Goal: Contribute content: Contribute content

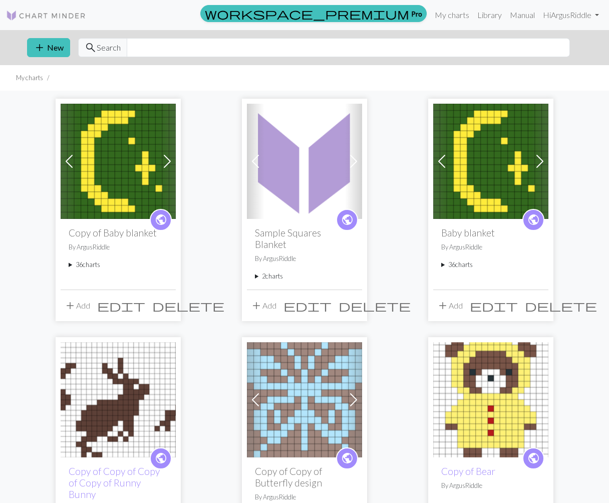
click at [461, 267] on summary "36 charts" at bounding box center [491, 265] width 99 height 10
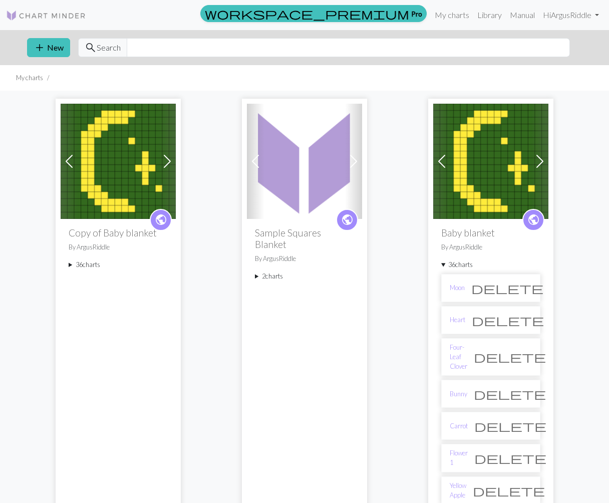
click at [460, 293] on li "Moon delete" at bounding box center [491, 288] width 99 height 28
click at [459, 287] on link "Moon" at bounding box center [457, 288] width 15 height 10
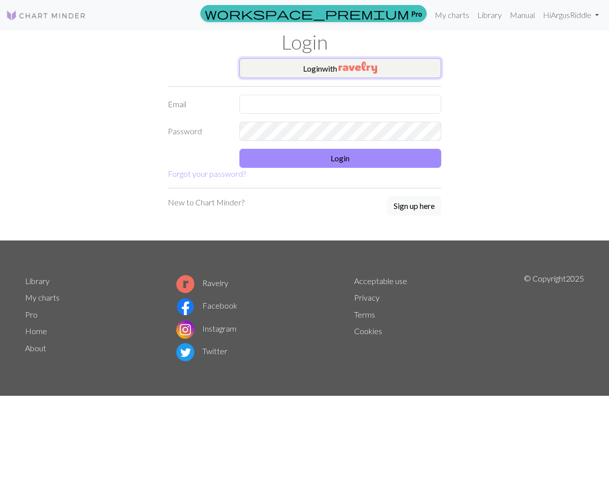
click at [276, 70] on button "Login with" at bounding box center [341, 68] width 202 height 20
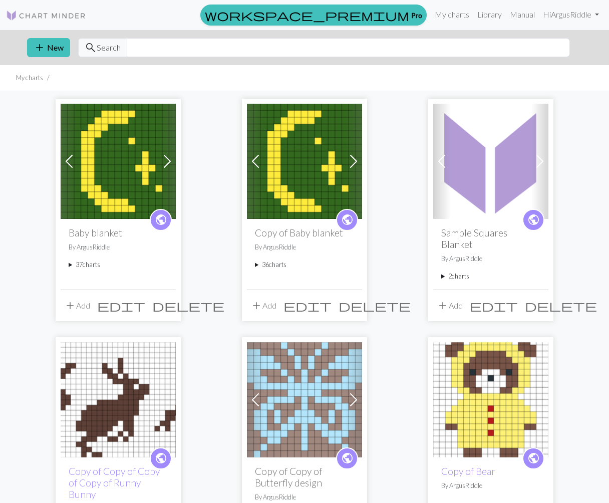
click at [74, 263] on summary "37 charts" at bounding box center [118, 265] width 99 height 10
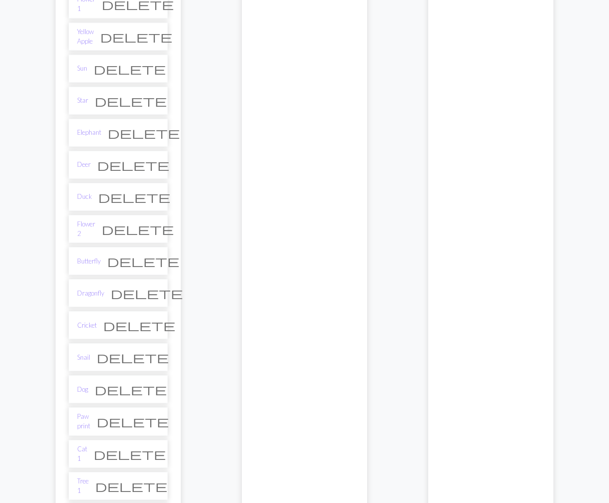
scroll to position [451, 0]
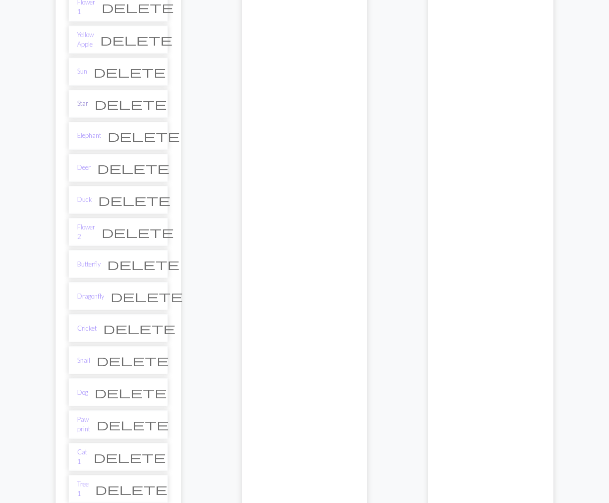
click at [83, 99] on link "Star" at bounding box center [82, 104] width 11 height 10
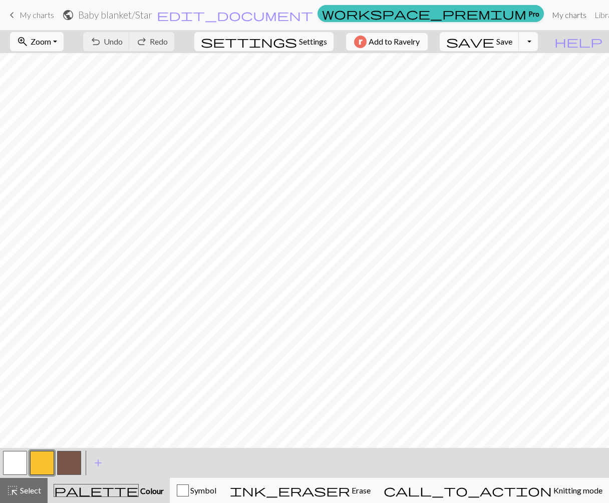
click at [548, 14] on link "My charts" at bounding box center [569, 15] width 43 height 20
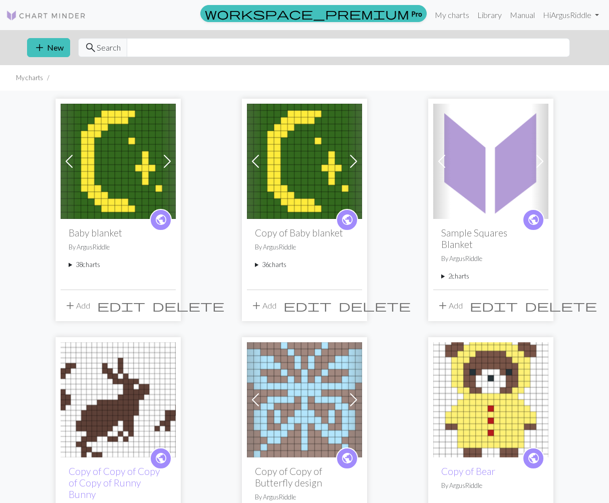
click at [90, 266] on summary "38 charts" at bounding box center [118, 265] width 99 height 10
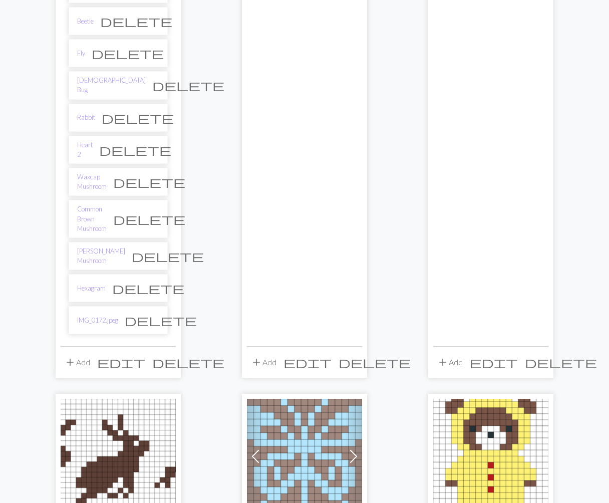
scroll to position [1190, 0]
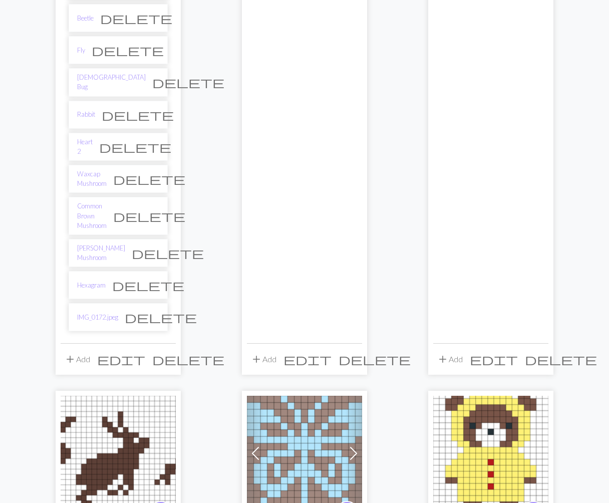
click at [154, 278] on span "delete" at bounding box center [148, 285] width 72 height 14
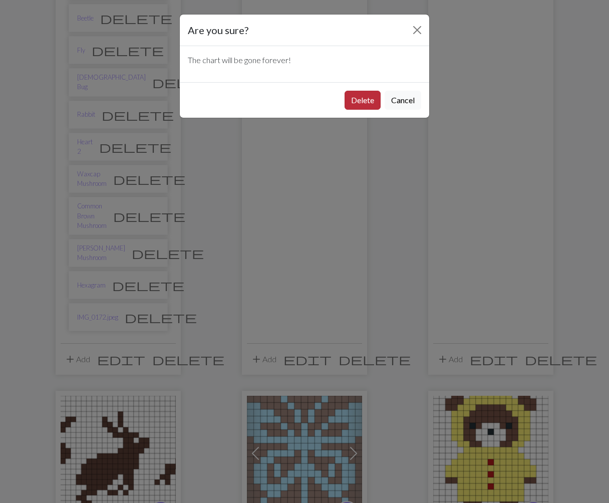
click at [364, 102] on button "Delete" at bounding box center [363, 100] width 36 height 19
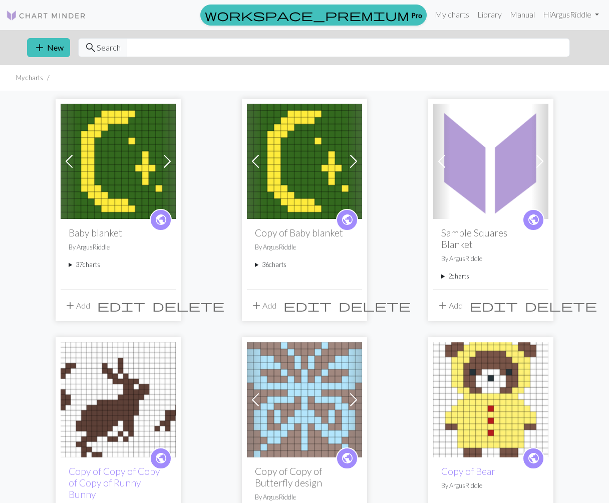
click at [92, 262] on summary "37 charts" at bounding box center [118, 265] width 99 height 10
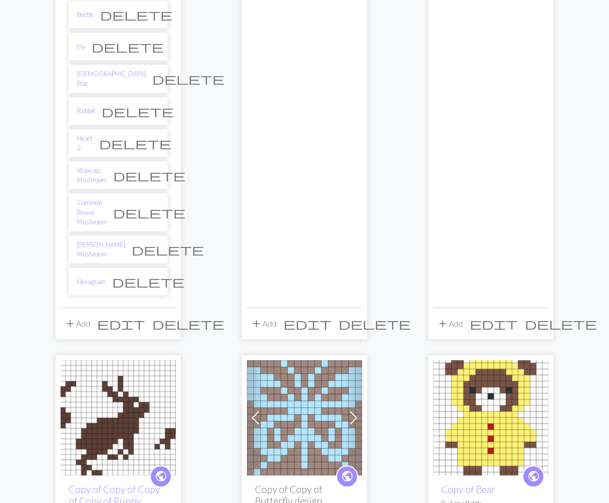
scroll to position [1195, 0]
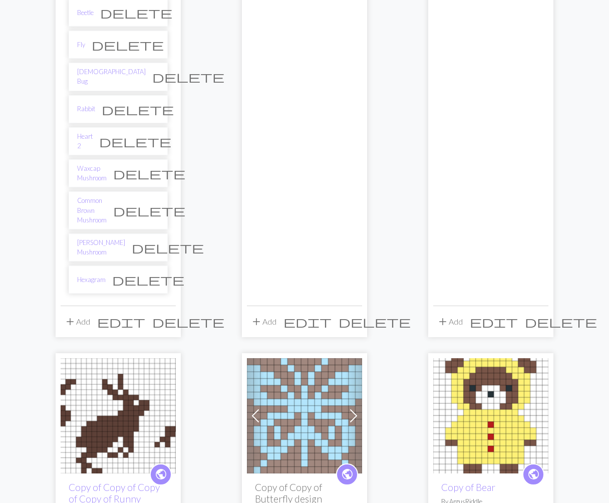
click at [91, 266] on li "Hexagram delete" at bounding box center [118, 280] width 99 height 28
click at [92, 275] on link "Hexagram" at bounding box center [91, 280] width 29 height 10
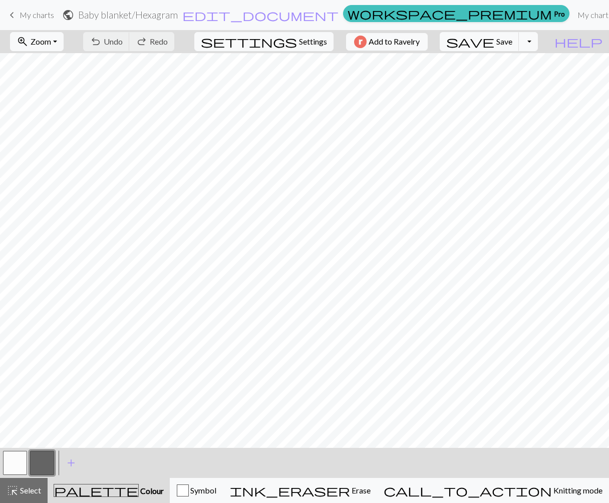
click at [16, 465] on button "button" at bounding box center [15, 463] width 24 height 24
click at [44, 469] on button "button" at bounding box center [42, 463] width 24 height 24
click at [574, 17] on link "My charts" at bounding box center [595, 15] width 43 height 20
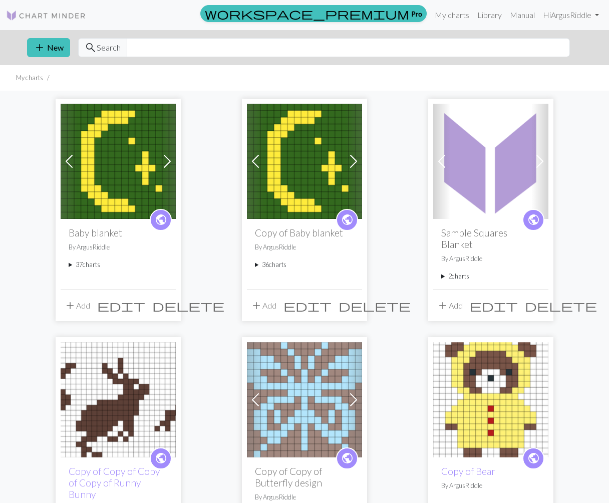
click at [80, 266] on summary "37 charts" at bounding box center [118, 265] width 99 height 10
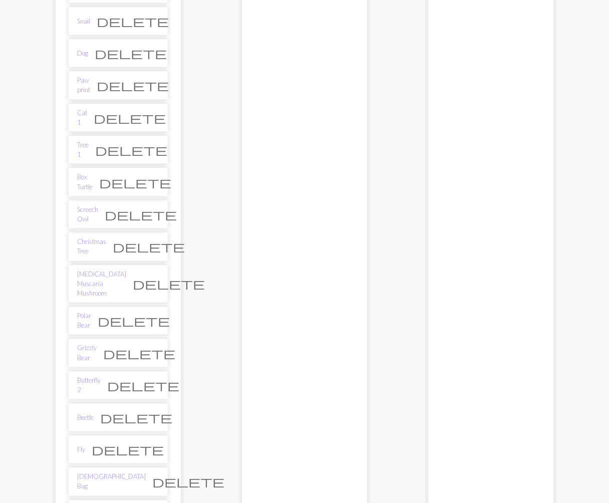
scroll to position [789, 0]
click at [93, 345] on link "Grizzly Bear" at bounding box center [87, 354] width 20 height 19
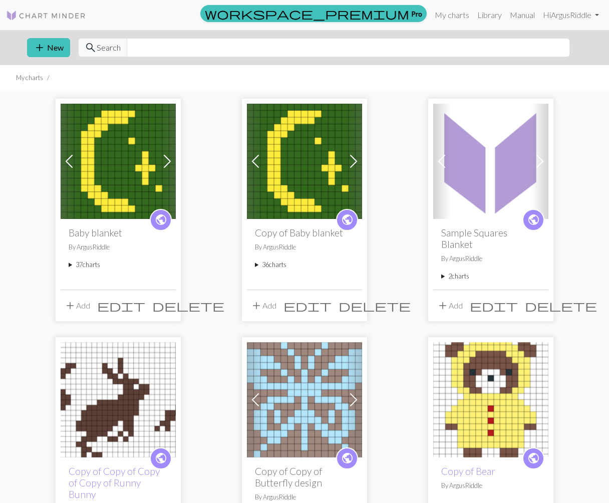
click at [79, 263] on summary "37 charts" at bounding box center [118, 265] width 99 height 10
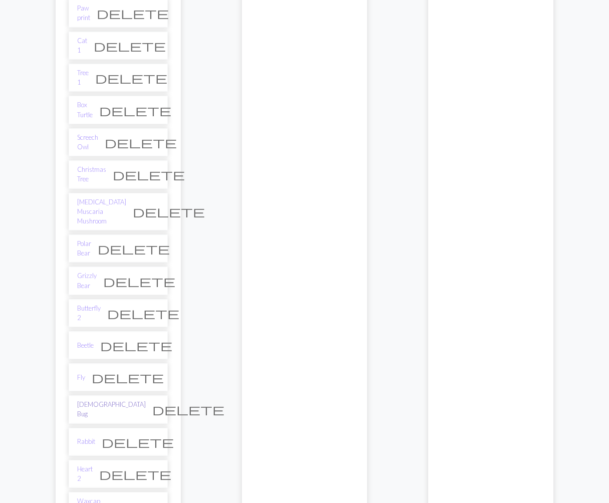
scroll to position [864, 0]
click at [92, 399] on link "[DEMOGRAPHIC_DATA] Bug" at bounding box center [111, 408] width 69 height 19
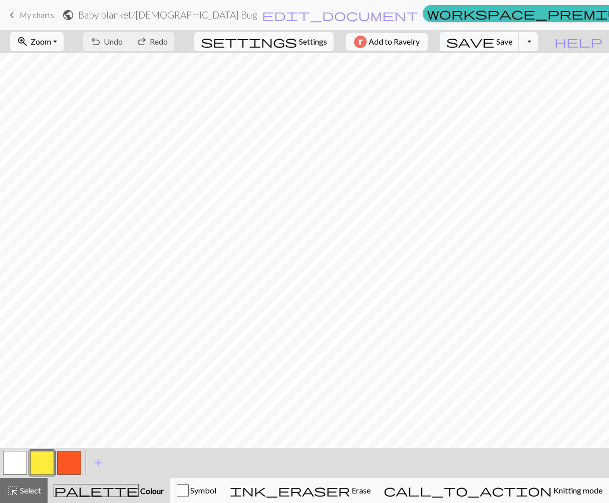
drag, startPoint x: 57, startPoint y: 460, endPoint x: 63, endPoint y: 461, distance: 6.7
click at [57, 460] on div at bounding box center [69, 463] width 27 height 27
click at [64, 461] on button "button" at bounding box center [69, 463] width 24 height 24
click at [66, 461] on button "button" at bounding box center [69, 463] width 24 height 24
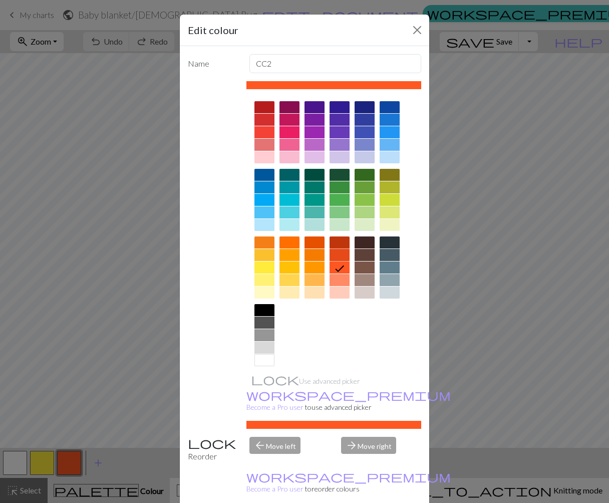
drag, startPoint x: 346, startPoint y: 255, endPoint x: 346, endPoint y: 260, distance: 5.0
click at [346, 256] on div at bounding box center [340, 255] width 20 height 12
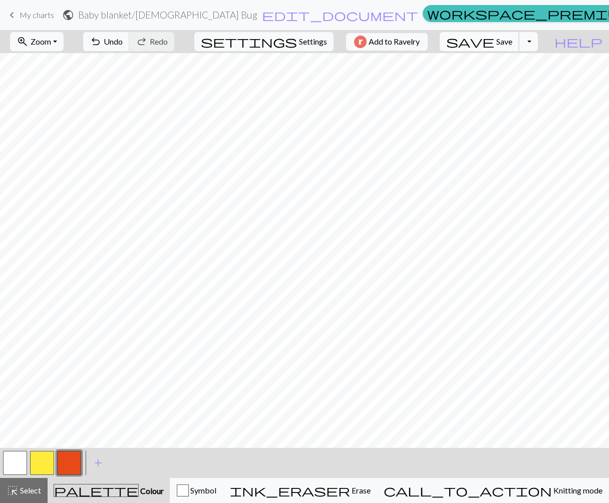
click at [513, 42] on span "Save" at bounding box center [505, 42] width 16 height 10
click at [123, 44] on span "Undo" at bounding box center [113, 42] width 19 height 10
click at [513, 38] on span "Save" at bounding box center [505, 42] width 16 height 10
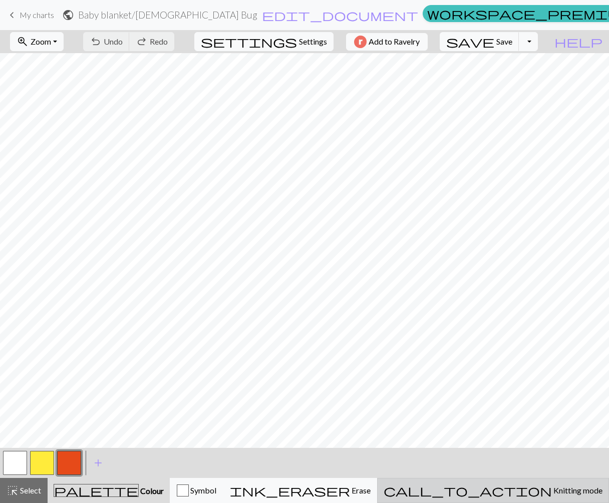
click at [552, 490] on span "Knitting mode" at bounding box center [577, 491] width 51 height 10
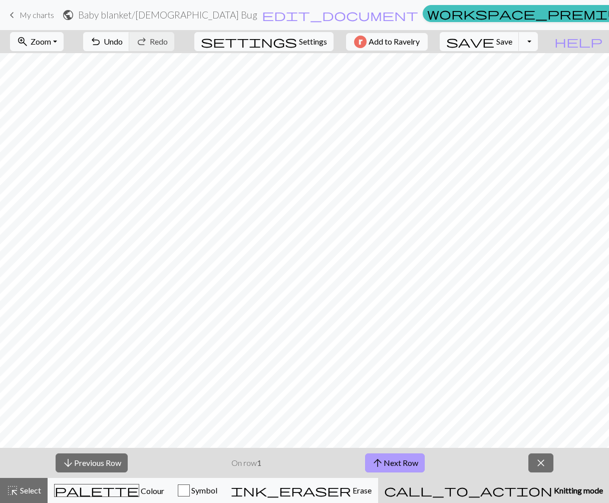
click at [406, 461] on button "arrow_upward Next Row" at bounding box center [395, 463] width 60 height 19
drag, startPoint x: 409, startPoint y: 457, endPoint x: 414, endPoint y: 449, distance: 9.5
click at [409, 456] on button "arrow_upward Next Row" at bounding box center [395, 463] width 60 height 19
click at [385, 470] on button "arrow_upward Next Row" at bounding box center [395, 463] width 60 height 19
drag, startPoint x: 401, startPoint y: 461, endPoint x: 400, endPoint y: 452, distance: 9.1
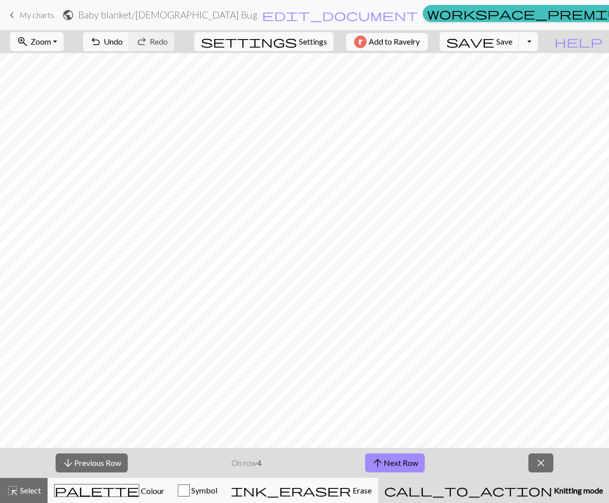
click at [401, 460] on button "arrow_upward Next Row" at bounding box center [395, 463] width 60 height 19
click at [400, 460] on button "arrow_upward Next Row" at bounding box center [395, 463] width 60 height 19
click at [394, 464] on button "arrow_upward Next Row" at bounding box center [395, 463] width 60 height 19
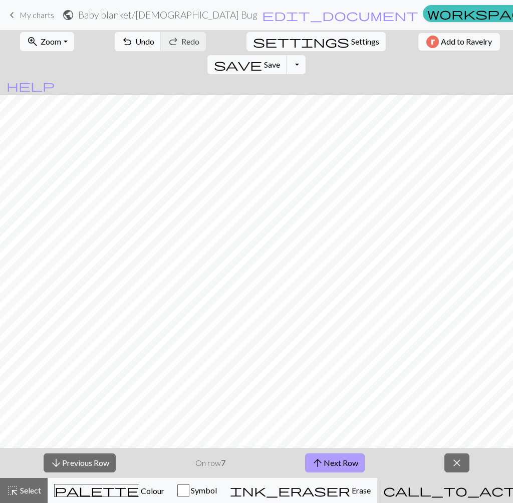
click at [313, 460] on span "arrow_upward" at bounding box center [318, 463] width 12 height 14
click at [319, 463] on span "arrow_upward" at bounding box center [318, 463] width 12 height 14
click at [319, 463] on span "arrow_upward" at bounding box center [319, 463] width 12 height 14
click at [307, 454] on button "arrow_upward Next Row" at bounding box center [337, 463] width 60 height 19
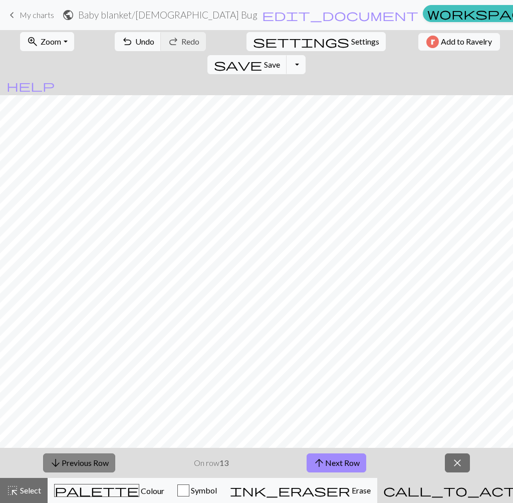
click at [103, 467] on button "arrow_downward Previous Row" at bounding box center [79, 463] width 72 height 19
click at [94, 461] on button "arrow_downward Previous Row" at bounding box center [79, 463] width 72 height 19
click at [325, 459] on span "arrow_upward" at bounding box center [319, 463] width 12 height 14
click at [330, 457] on button "arrow_upward Next Row" at bounding box center [337, 463] width 60 height 19
click at [320, 457] on span "arrow_upward" at bounding box center [319, 463] width 12 height 14
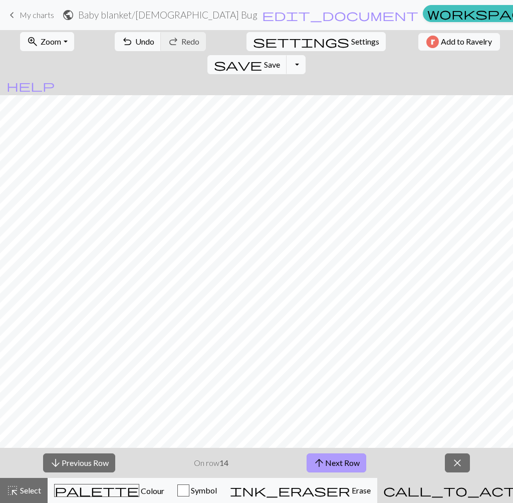
click at [319, 457] on span "arrow_upward" at bounding box center [319, 463] width 12 height 14
click at [467, 470] on button "close" at bounding box center [457, 463] width 25 height 19
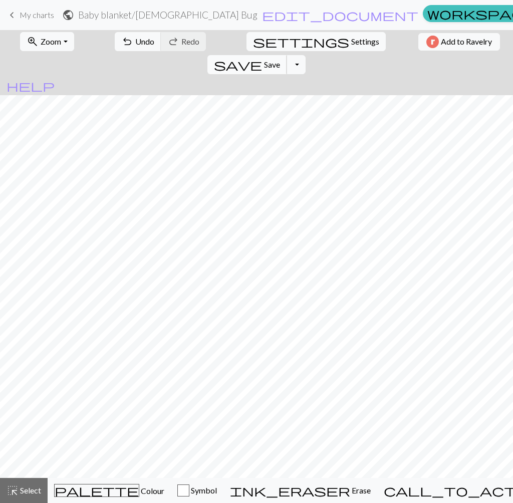
click at [280, 60] on span "Save" at bounding box center [272, 65] width 16 height 10
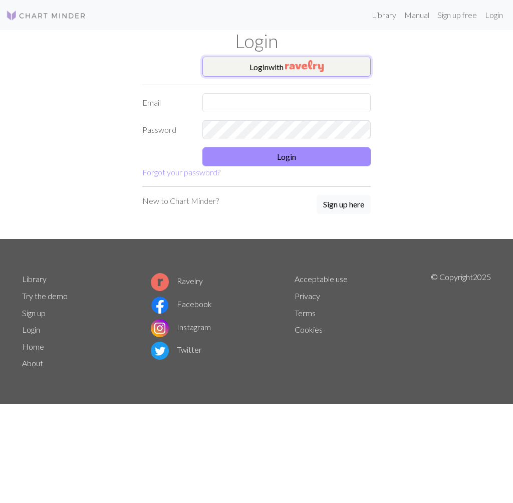
click at [279, 64] on button "Login with" at bounding box center [286, 67] width 168 height 20
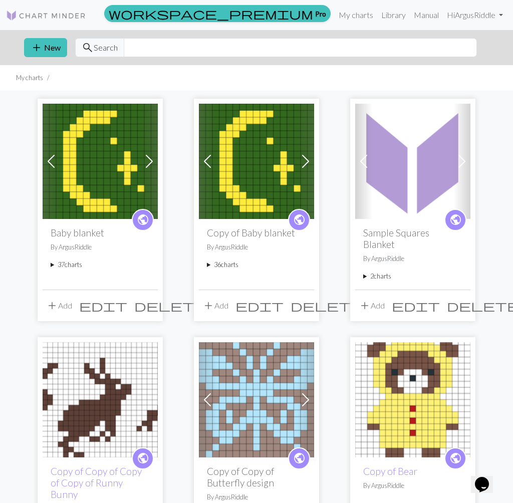
click at [73, 267] on summary "37 charts" at bounding box center [100, 265] width 99 height 10
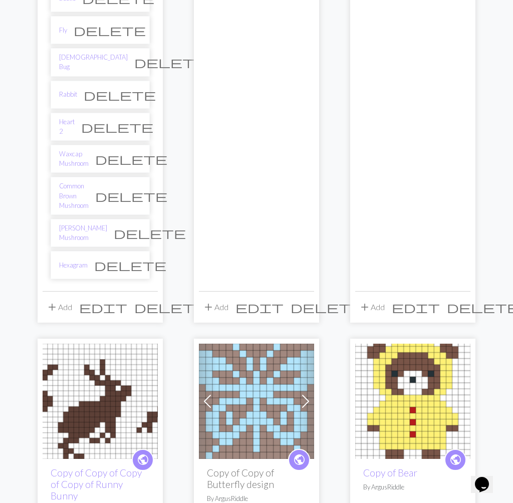
scroll to position [1211, 0]
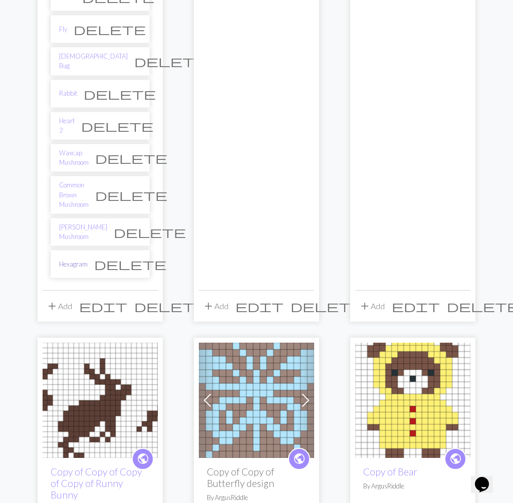
click at [76, 260] on link "Hexagram" at bounding box center [73, 265] width 29 height 10
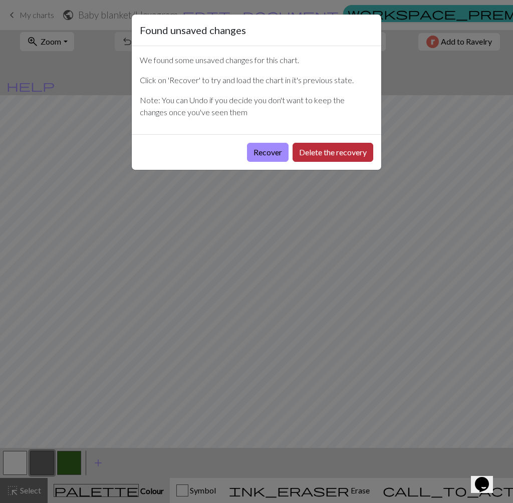
click at [326, 147] on button "Delete the recovery" at bounding box center [333, 152] width 81 height 19
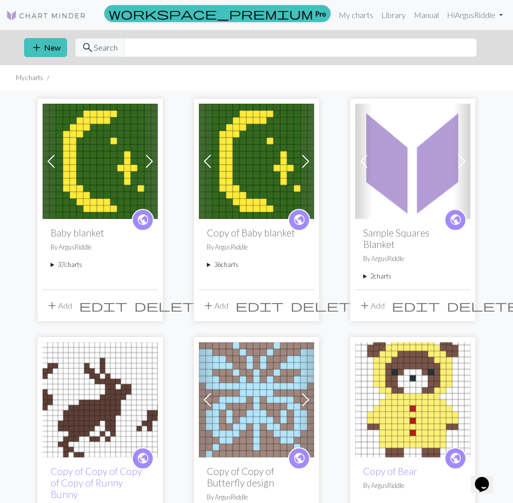
click at [62, 262] on summary "37 charts" at bounding box center [100, 265] width 99 height 10
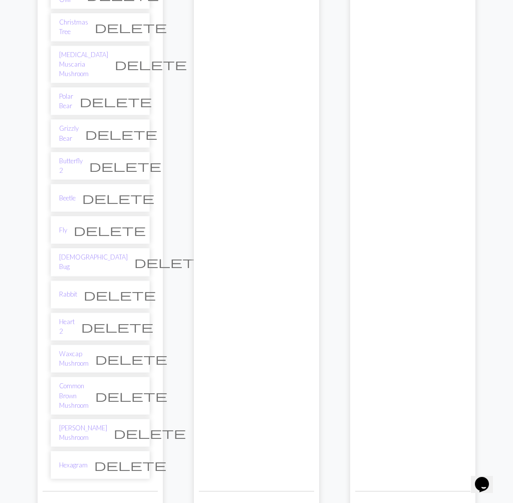
scroll to position [1011, 0]
click at [70, 288] on link "Rabbit" at bounding box center [68, 293] width 18 height 10
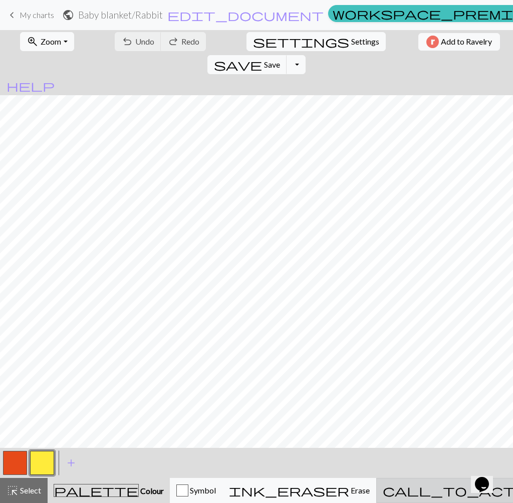
click at [435, 485] on span "call_to_action" at bounding box center [467, 491] width 168 height 14
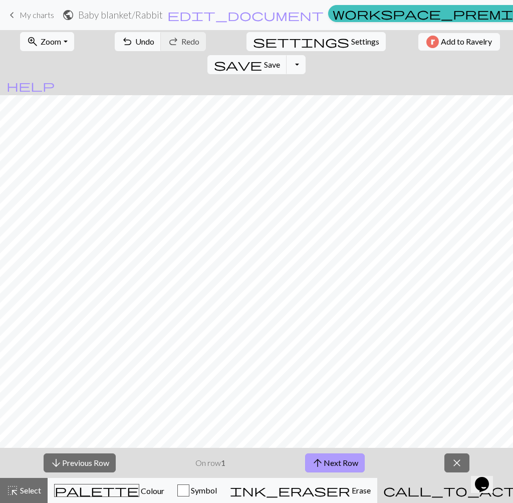
click at [351, 462] on button "arrow_upward Next Row" at bounding box center [335, 463] width 60 height 19
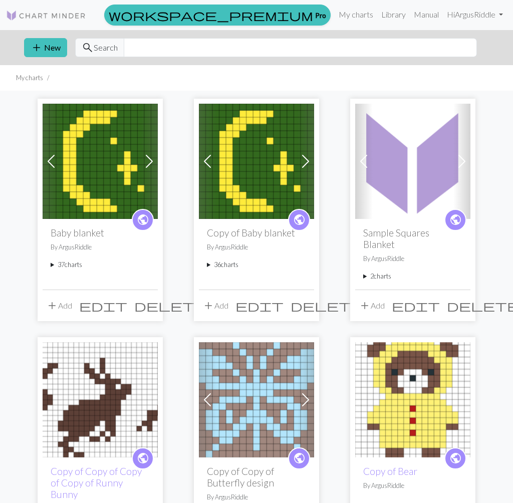
click at [148, 222] on span "public" at bounding box center [143, 220] width 13 height 16
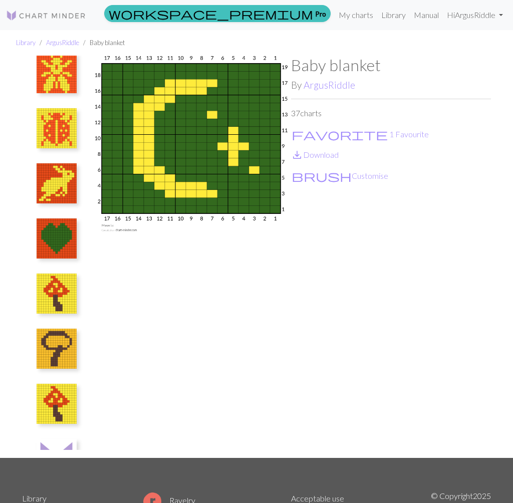
scroll to position [1643, 0]
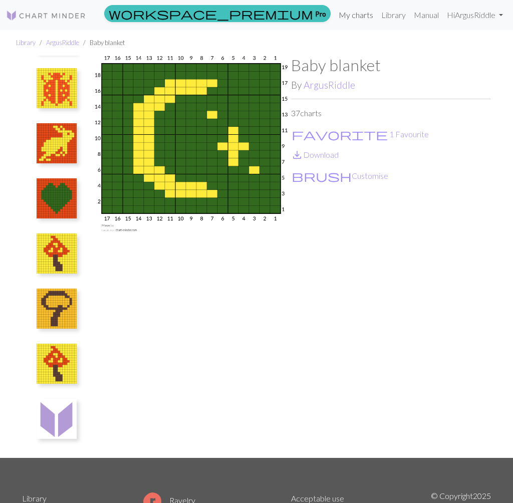
click at [351, 18] on link "My charts" at bounding box center [356, 15] width 43 height 20
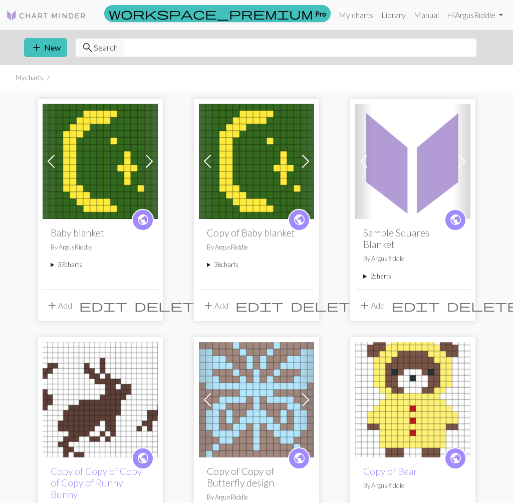
click at [50, 162] on span at bounding box center [51, 161] width 16 height 16
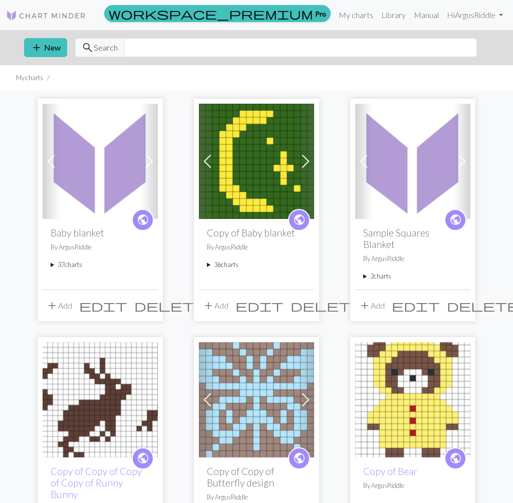
click at [50, 162] on span at bounding box center [51, 161] width 16 height 16
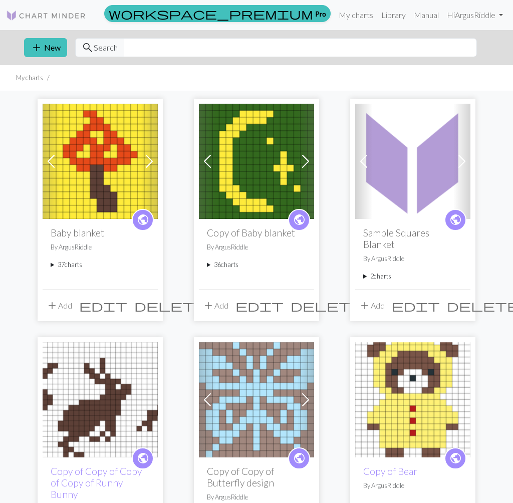
click at [50, 162] on span at bounding box center [51, 161] width 16 height 16
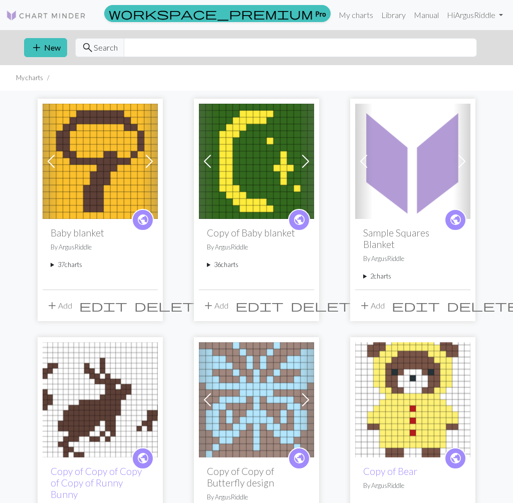
click at [50, 162] on span at bounding box center [51, 161] width 16 height 16
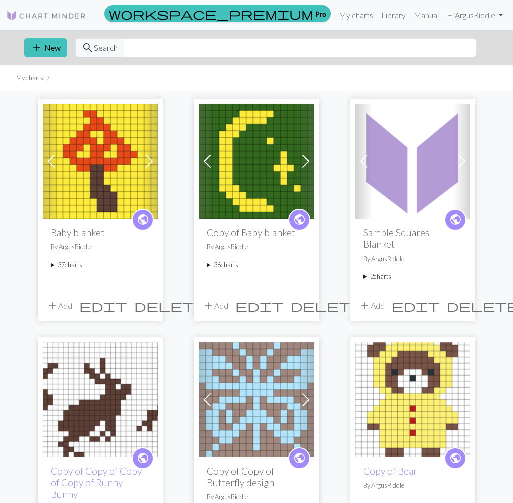
click at [50, 162] on span at bounding box center [51, 161] width 16 height 16
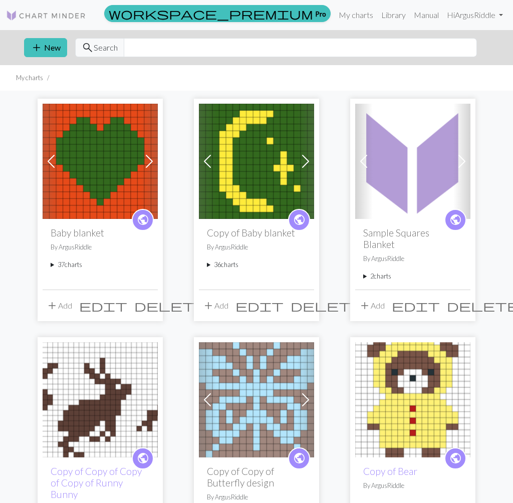
click at [149, 160] on span at bounding box center [149, 161] width 16 height 16
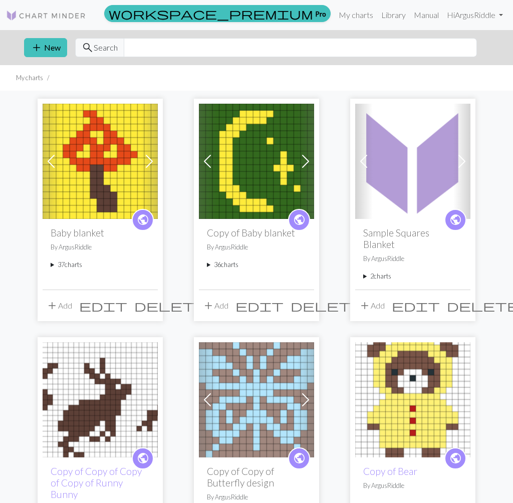
click at [62, 296] on button "add Add" at bounding box center [59, 305] width 33 height 19
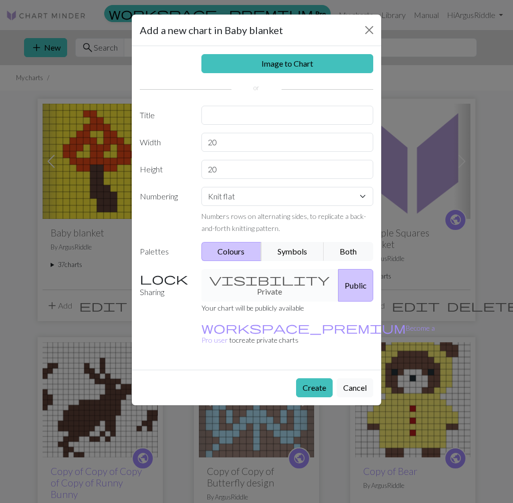
click at [318, 302] on p "Your chart will be publicly available" at bounding box center [318, 308] width 234 height 12
click at [338, 378] on button "Cancel" at bounding box center [355, 387] width 37 height 19
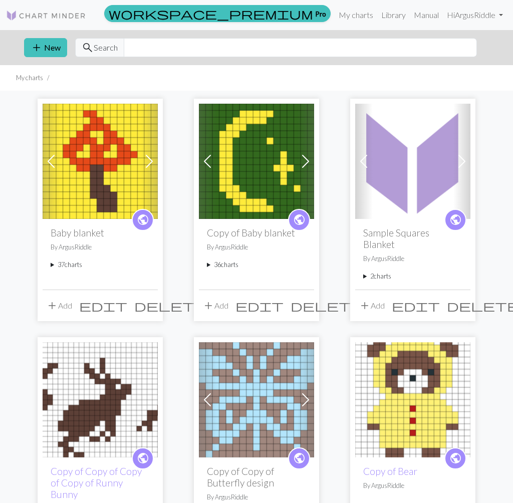
drag, startPoint x: 66, startPoint y: 264, endPoint x: 69, endPoint y: 306, distance: 41.7
click at [66, 265] on summary "37 charts" at bounding box center [100, 265] width 99 height 10
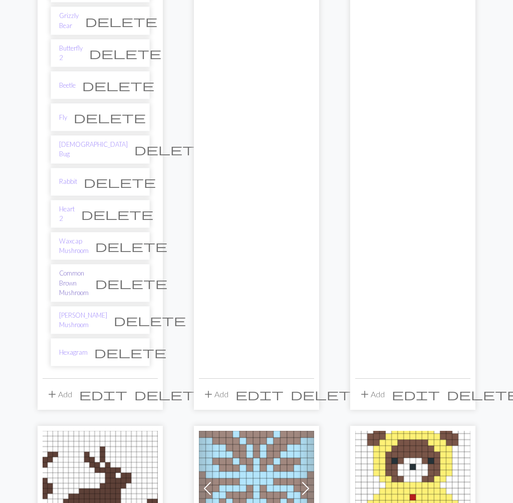
scroll to position [1125, 0]
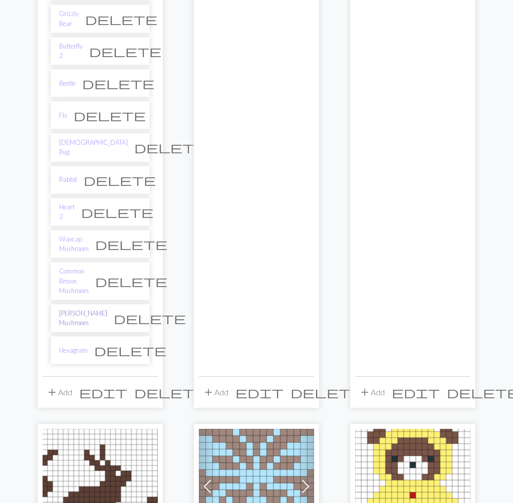
click at [95, 309] on link "[PERSON_NAME] Mushroom" at bounding box center [83, 318] width 48 height 19
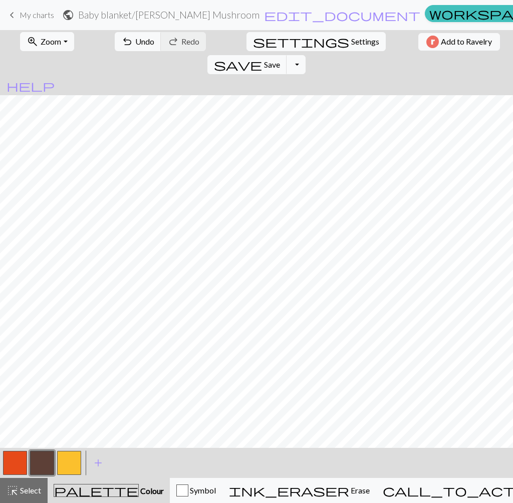
click at [22, 462] on button "button" at bounding box center [15, 463] width 24 height 24
click at [135, 46] on span "Undo" at bounding box center [144, 42] width 19 height 10
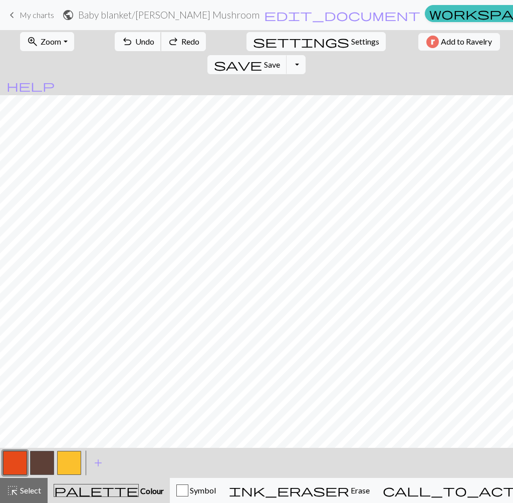
click at [135, 46] on span "Undo" at bounding box center [144, 42] width 19 height 10
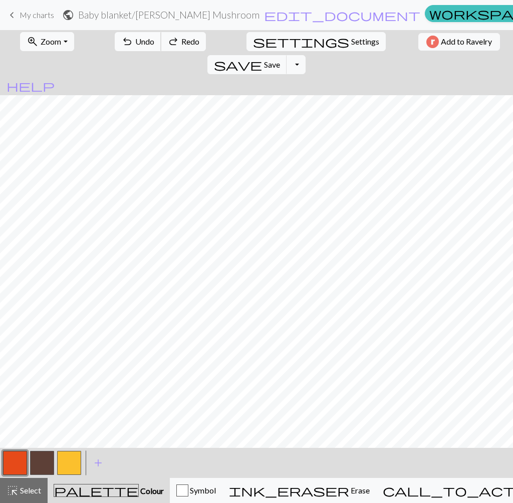
click at [135, 46] on span "Undo" at bounding box center [144, 42] width 19 height 10
click at [120, 46] on button "undo Undo Undo" at bounding box center [138, 41] width 47 height 19
click at [121, 47] on span "undo" at bounding box center [127, 42] width 12 height 14
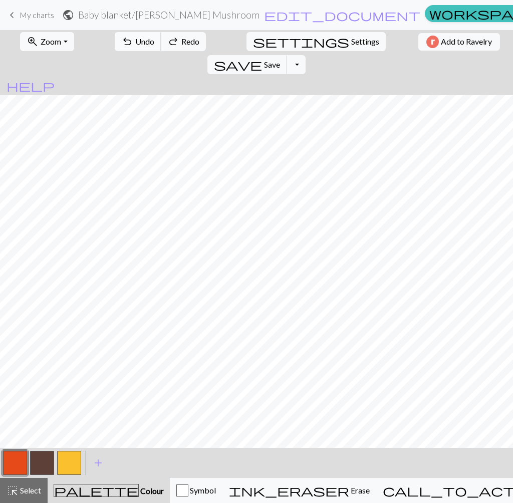
click at [121, 47] on span "undo" at bounding box center [127, 42] width 12 height 14
click at [167, 47] on span "redo" at bounding box center [173, 42] width 12 height 14
click at [135, 45] on span "Undo" at bounding box center [144, 42] width 19 height 10
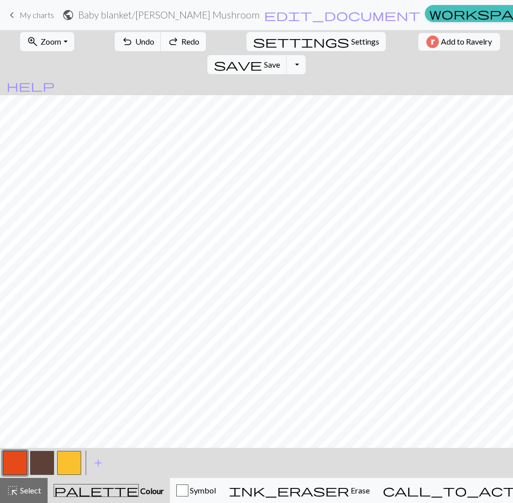
click at [166, 43] on button "redo Redo Redo" at bounding box center [183, 41] width 45 height 19
click at [262, 58] on span "save" at bounding box center [238, 65] width 48 height 14
click at [47, 465] on button "button" at bounding box center [42, 463] width 24 height 24
drag, startPoint x: 29, startPoint y: 459, endPoint x: 21, endPoint y: 461, distance: 7.7
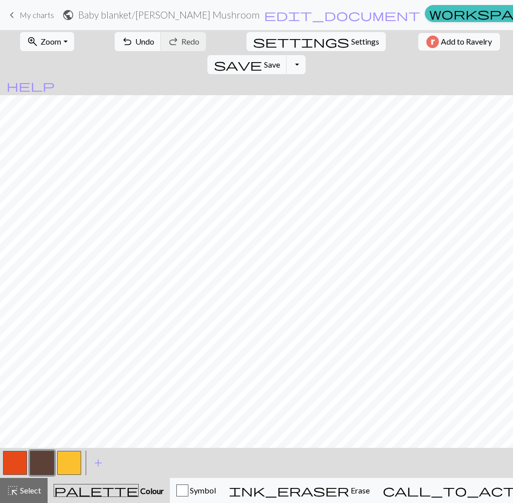
click at [26, 460] on div at bounding box center [42, 463] width 81 height 27
drag, startPoint x: 21, startPoint y: 461, endPoint x: 34, endPoint y: 456, distance: 13.8
click at [22, 461] on button "button" at bounding box center [15, 463] width 24 height 24
click at [280, 60] on span "Save" at bounding box center [272, 65] width 16 height 10
click at [31, 459] on button "button" at bounding box center [42, 463] width 24 height 24
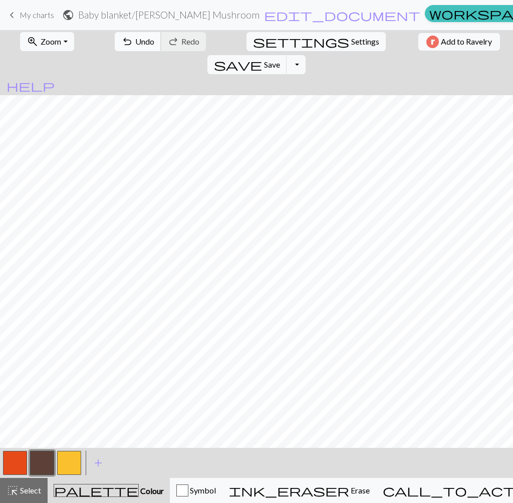
click at [125, 47] on button "undo Undo Undo" at bounding box center [138, 41] width 47 height 19
click at [135, 41] on span "Undo" at bounding box center [144, 42] width 19 height 10
